Goal: Information Seeking & Learning: Learn about a topic

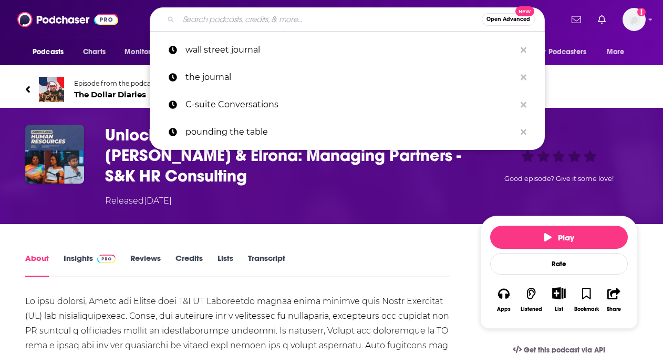
click at [288, 21] on input "Search podcasts, credits, & more..." at bounding box center [330, 19] width 303 height 17
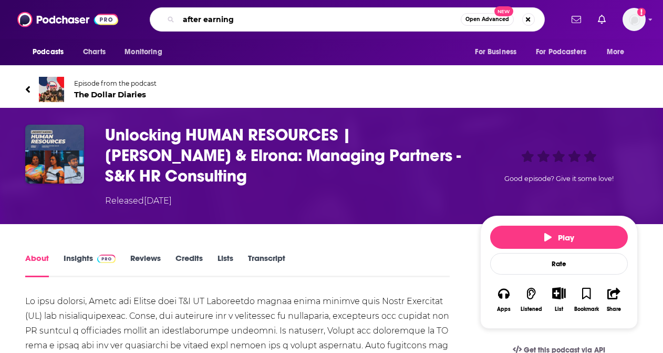
type input "after earnings"
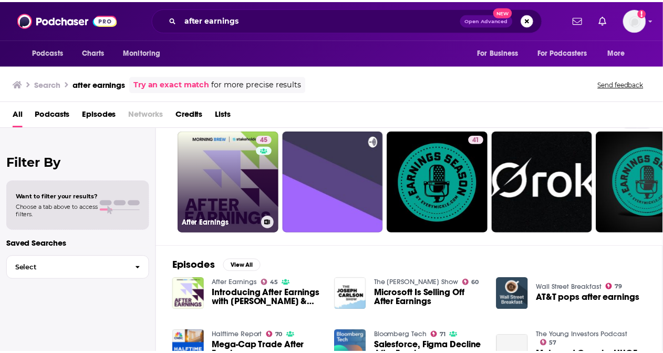
scroll to position [53, 0]
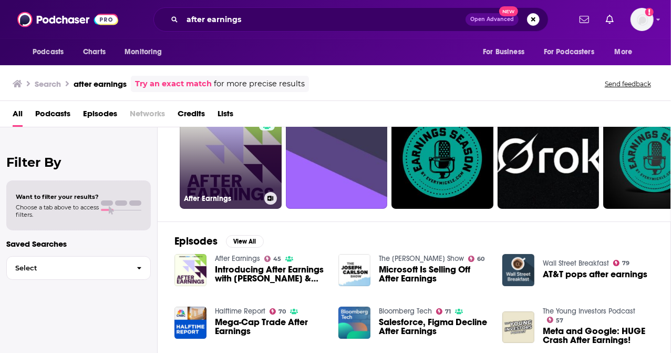
click at [231, 171] on link "45 After Earnings" at bounding box center [231, 158] width 102 height 102
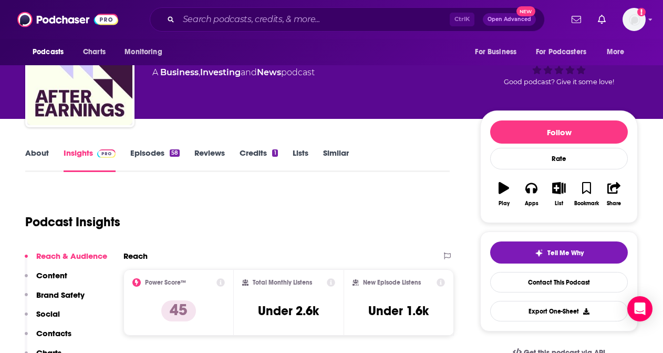
scroll to position [53, 0]
click at [139, 156] on link "Episodes 58" at bounding box center [154, 160] width 49 height 24
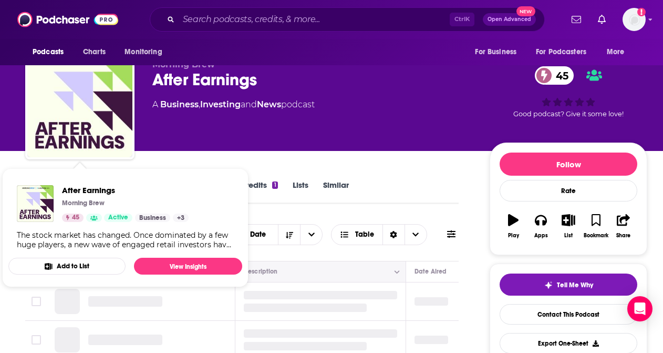
scroll to position [105, 0]
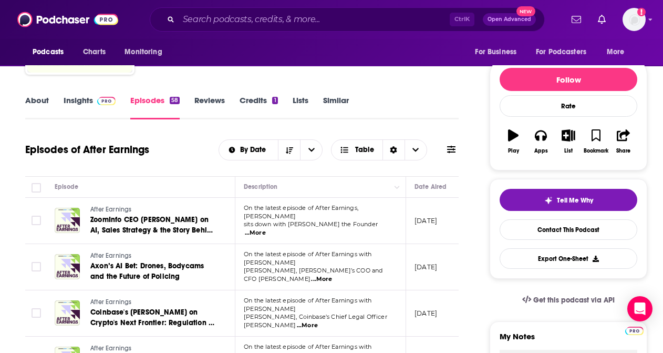
click at [324, 117] on link "Similar" at bounding box center [336, 107] width 26 height 24
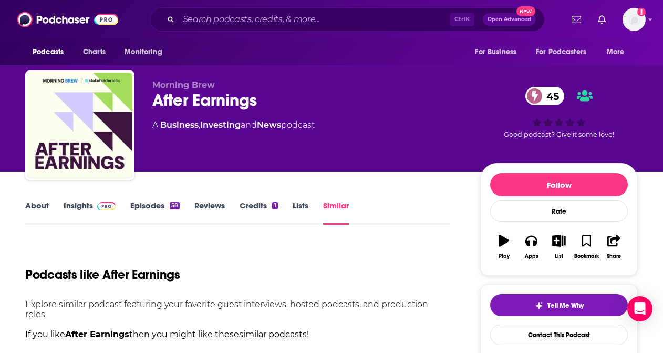
click at [44, 206] on link "About" at bounding box center [37, 212] width 24 height 24
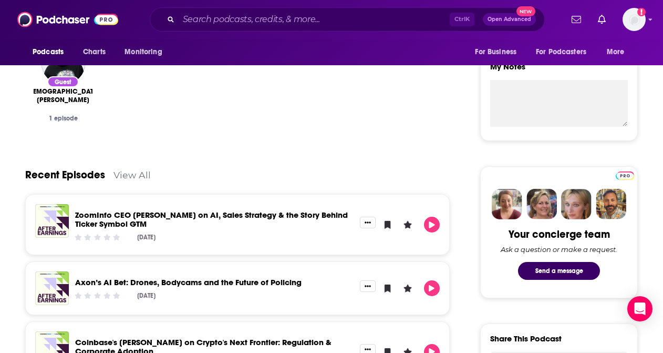
scroll to position [368, 0]
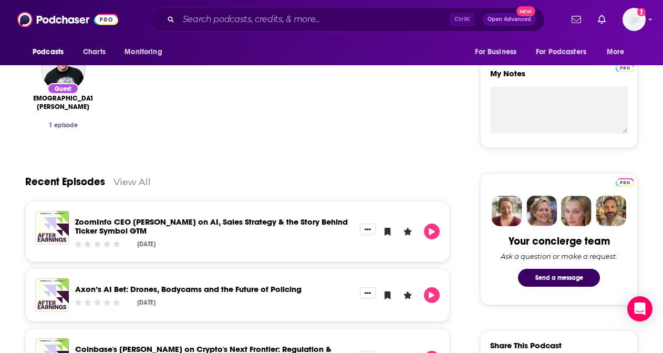
click at [138, 179] on link "View All" at bounding box center [132, 181] width 37 height 11
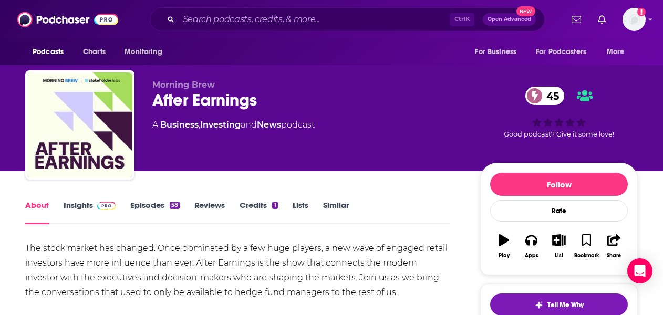
scroll to position [53, 0]
